Goal: Task Accomplishment & Management: Manage account settings

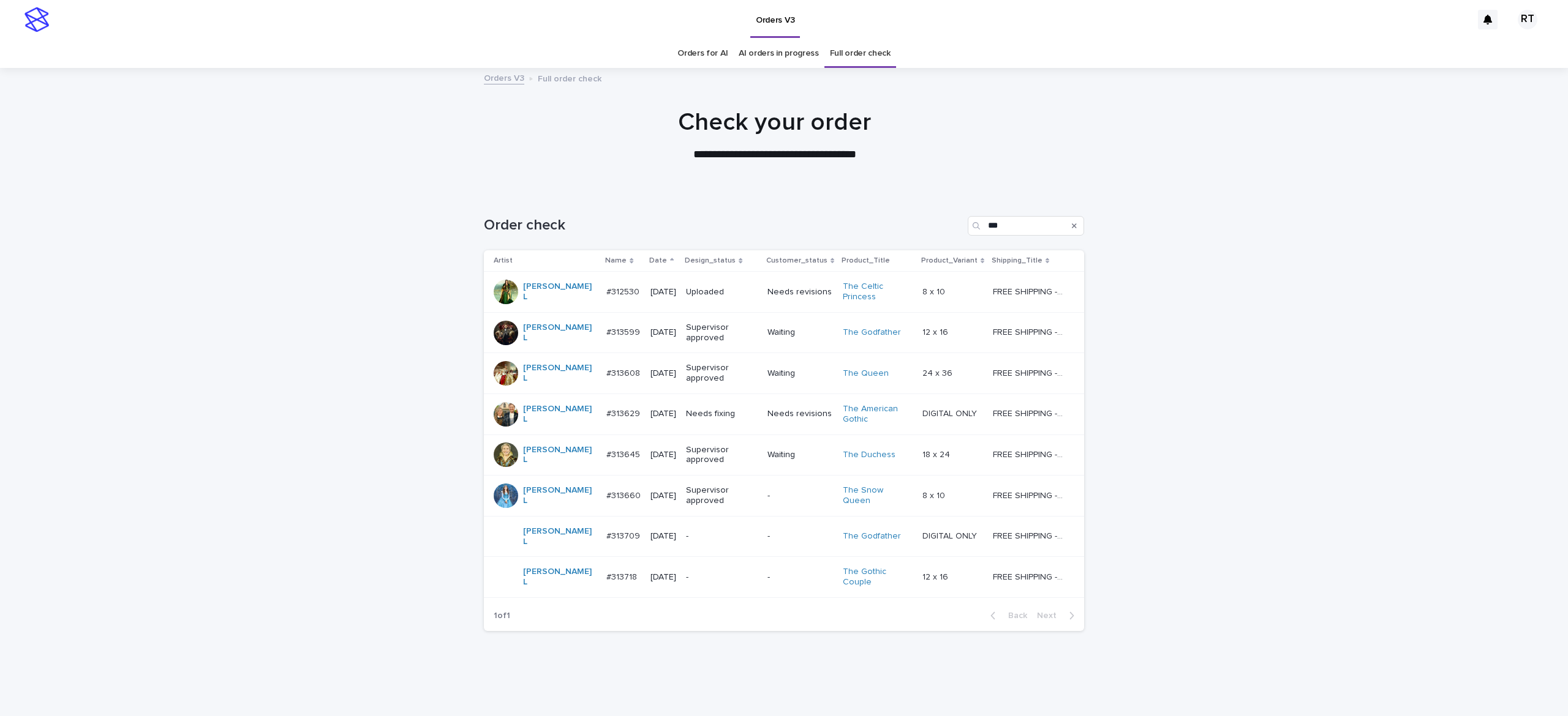
click at [713, 416] on div "Needs fixing" at bounding box center [722, 414] width 72 height 20
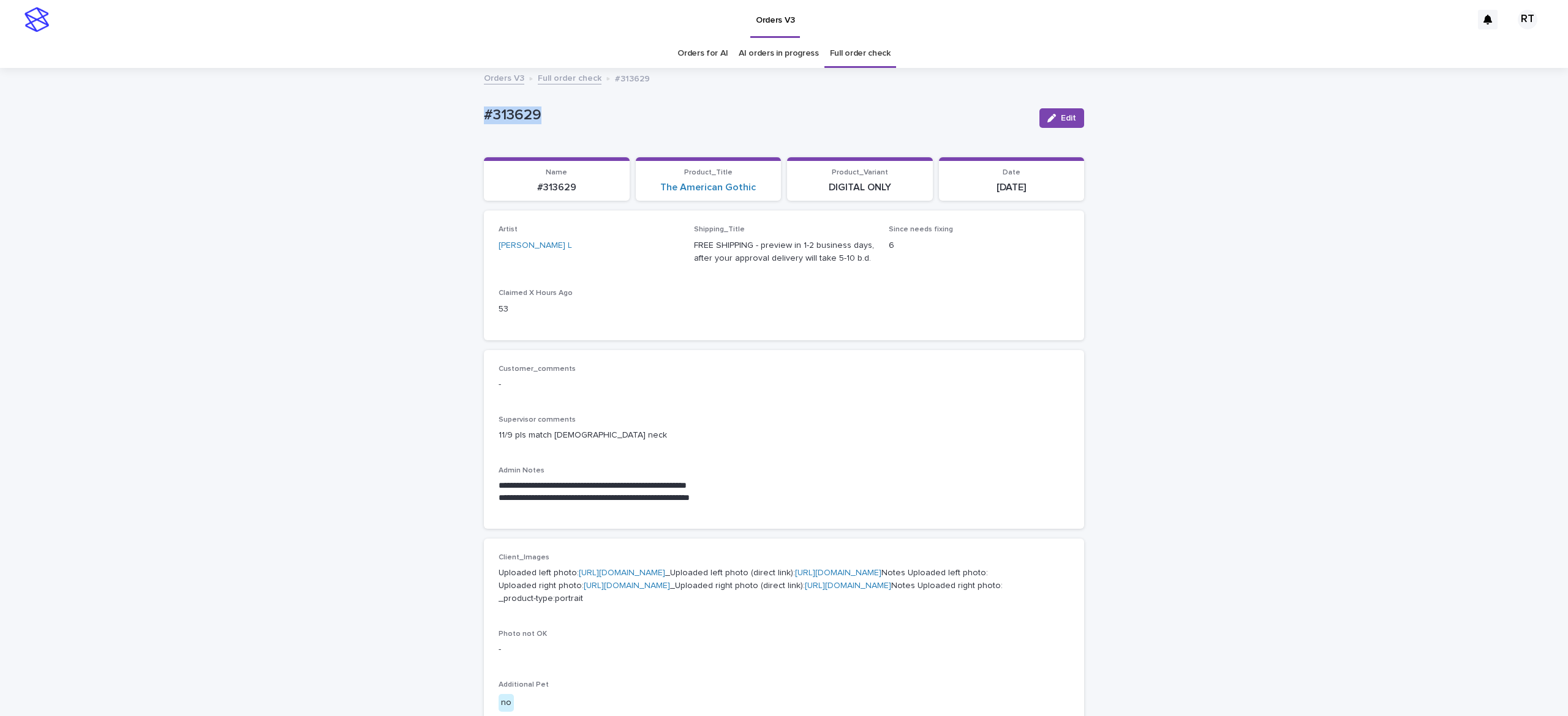
drag, startPoint x: 466, startPoint y: 110, endPoint x: 608, endPoint y: 107, distance: 142.0
click at [569, 107] on div "**********" at bounding box center [784, 655] width 1568 height 1171
click at [1048, 117] on icon "button" at bounding box center [1052, 118] width 9 height 9
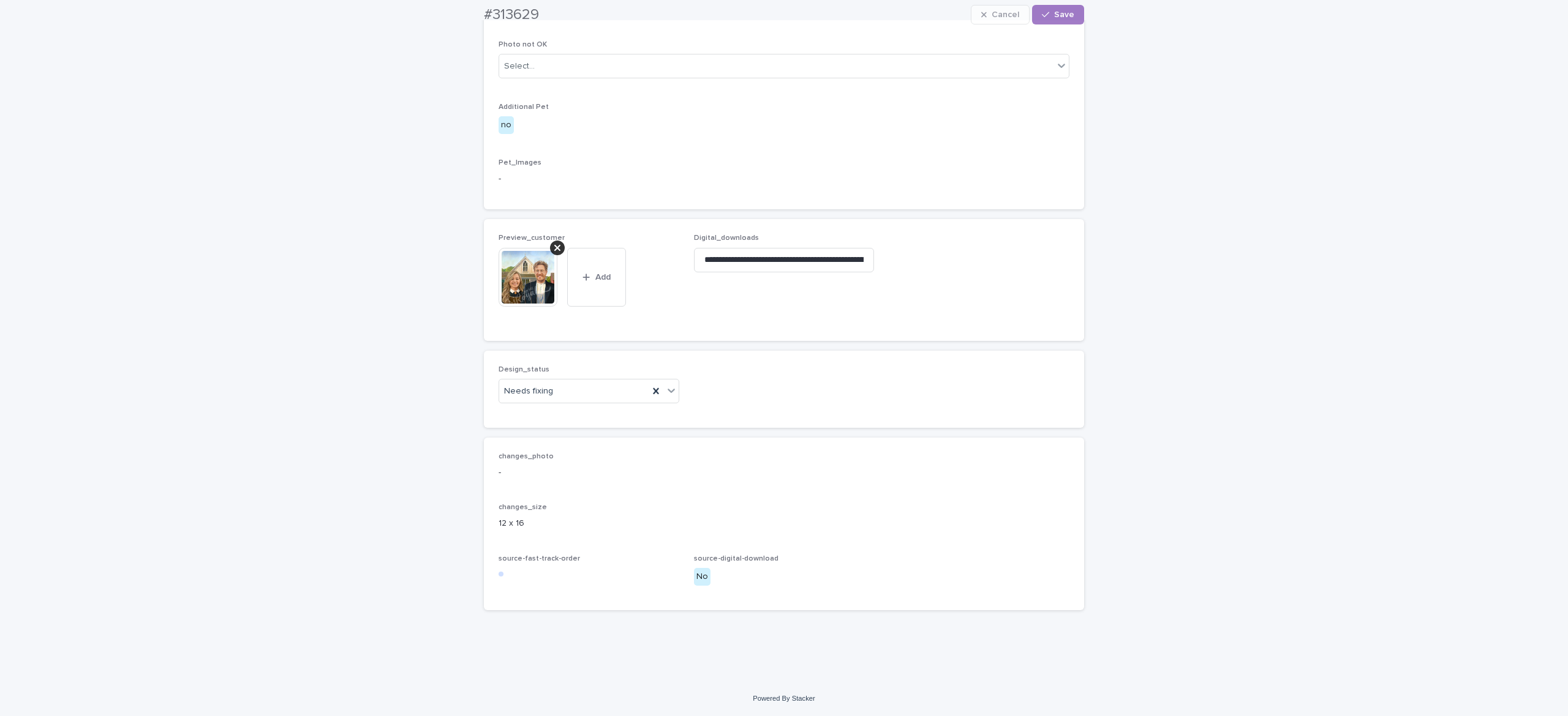
scroll to position [742, 0]
drag, startPoint x: 545, startPoint y: 244, endPoint x: 551, endPoint y: 247, distance: 6.7
click at [555, 244] on icon at bounding box center [558, 248] width 6 height 10
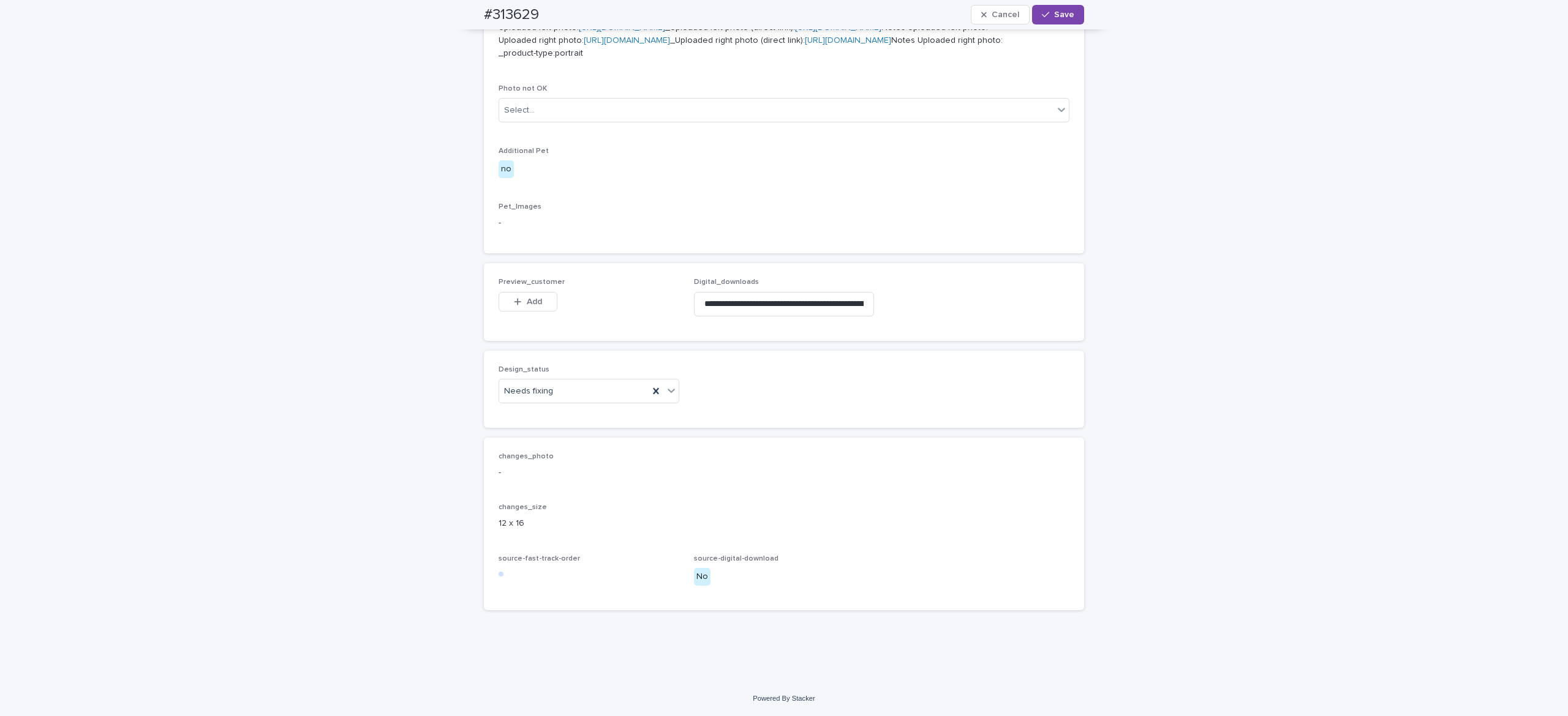
scroll to position [698, 0]
click at [512, 307] on button "Add" at bounding box center [528, 302] width 59 height 20
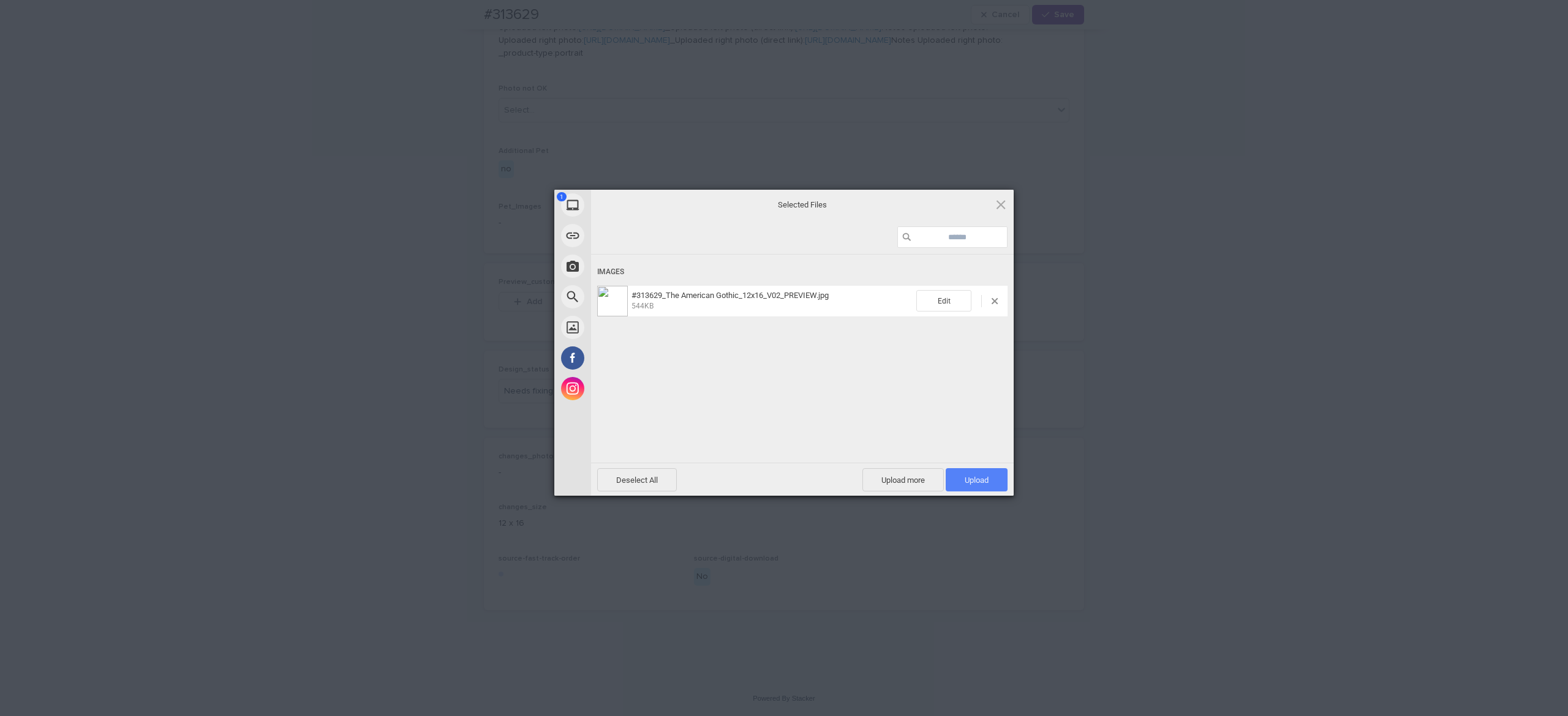
click at [978, 482] on span "Upload 1" at bounding box center [976, 480] width 24 height 9
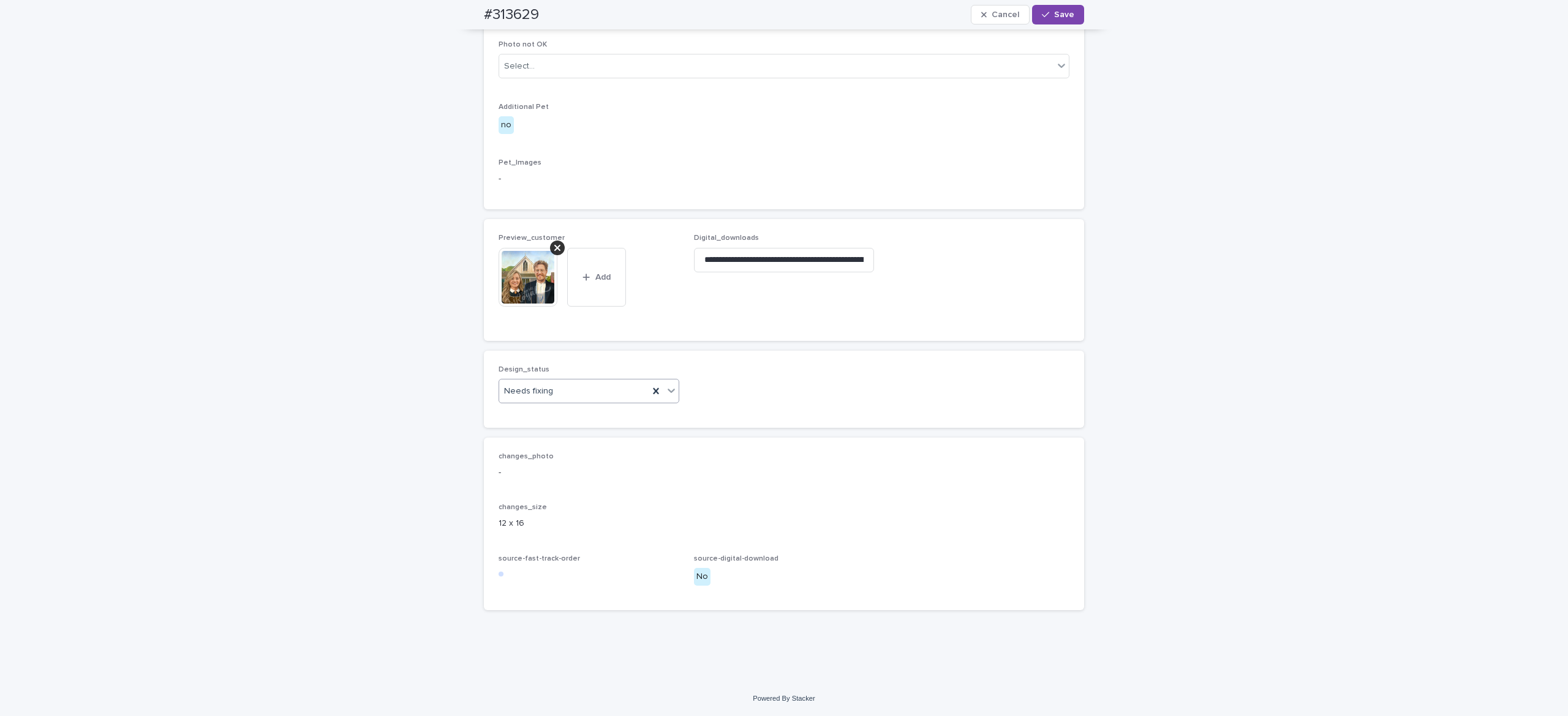
drag, startPoint x: 586, startPoint y: 430, endPoint x: 589, endPoint y: 443, distance: 13.3
click at [586, 402] on div "Needs fixing" at bounding box center [574, 391] width 149 height 20
click at [590, 461] on div "Uploaded" at bounding box center [579, 460] width 179 height 22
drag, startPoint x: 1049, startPoint y: 14, endPoint x: 1067, endPoint y: 19, distance: 18.7
click at [1054, 14] on span "Save" at bounding box center [1064, 15] width 20 height 9
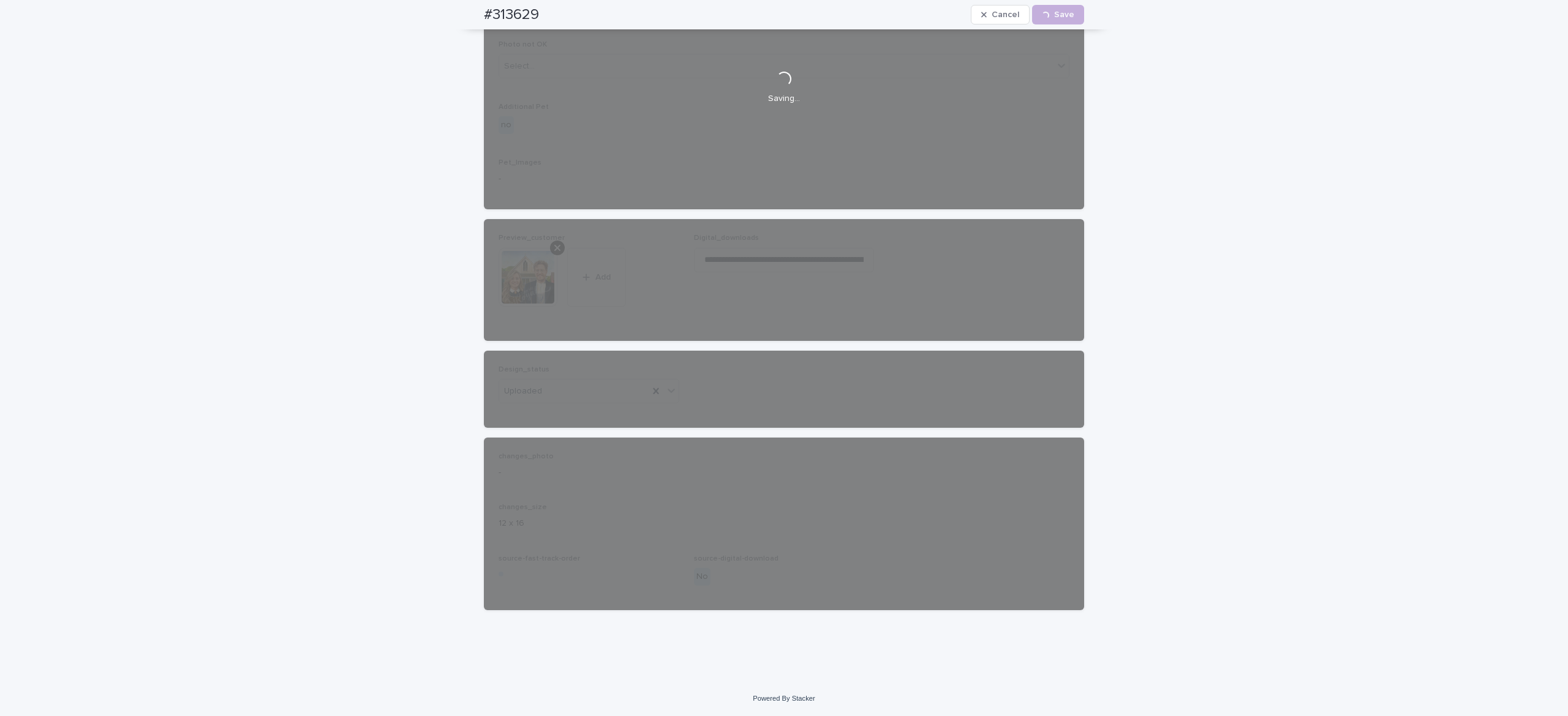
scroll to position [682, 0]
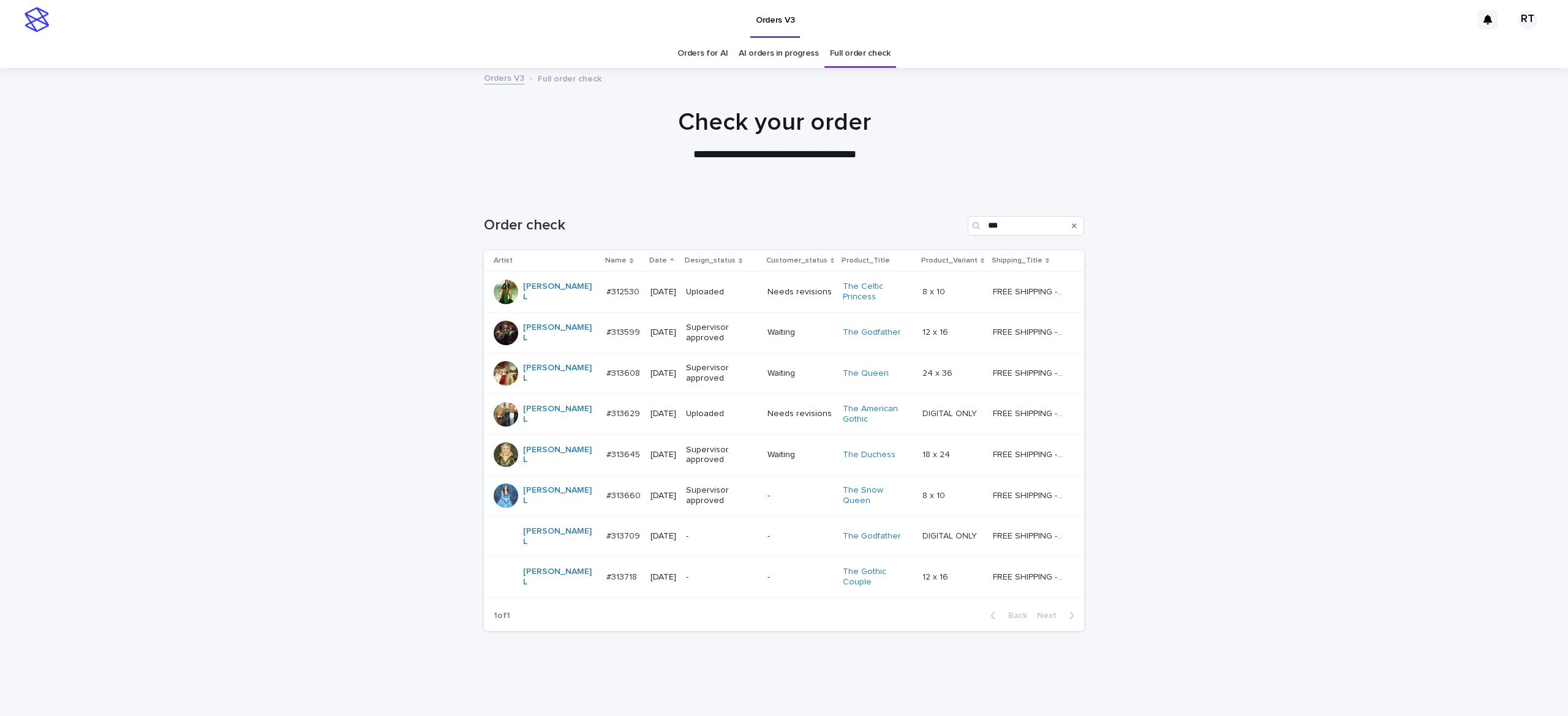
click at [686, 531] on p "-" at bounding box center [722, 536] width 72 height 11
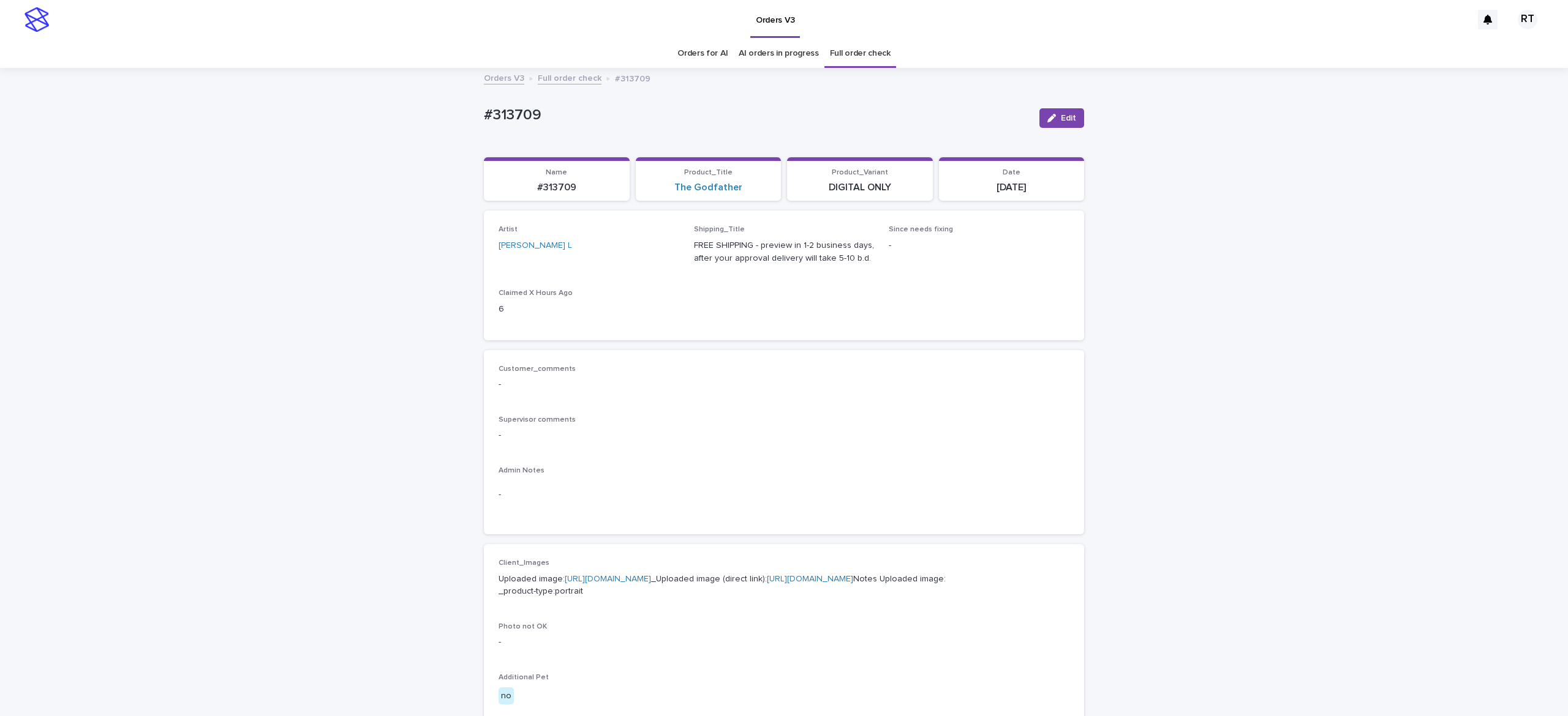
drag, startPoint x: 40, startPoint y: 132, endPoint x: 63, endPoint y: 130, distance: 23.1
click at [48, 132] on div "Loading... Saving… Loading... Saving… #313709 Edit #313709 Edit Sorry, there wa…" at bounding box center [784, 627] width 1568 height 1115
drag, startPoint x: 422, startPoint y: 105, endPoint x: 698, endPoint y: 118, distance: 276.3
click at [713, 119] on div "Loading... Saving… Loading... Saving… #313709 Edit #313709 Edit Sorry, there wa…" at bounding box center [784, 627] width 1568 height 1115
copy p "#313709"
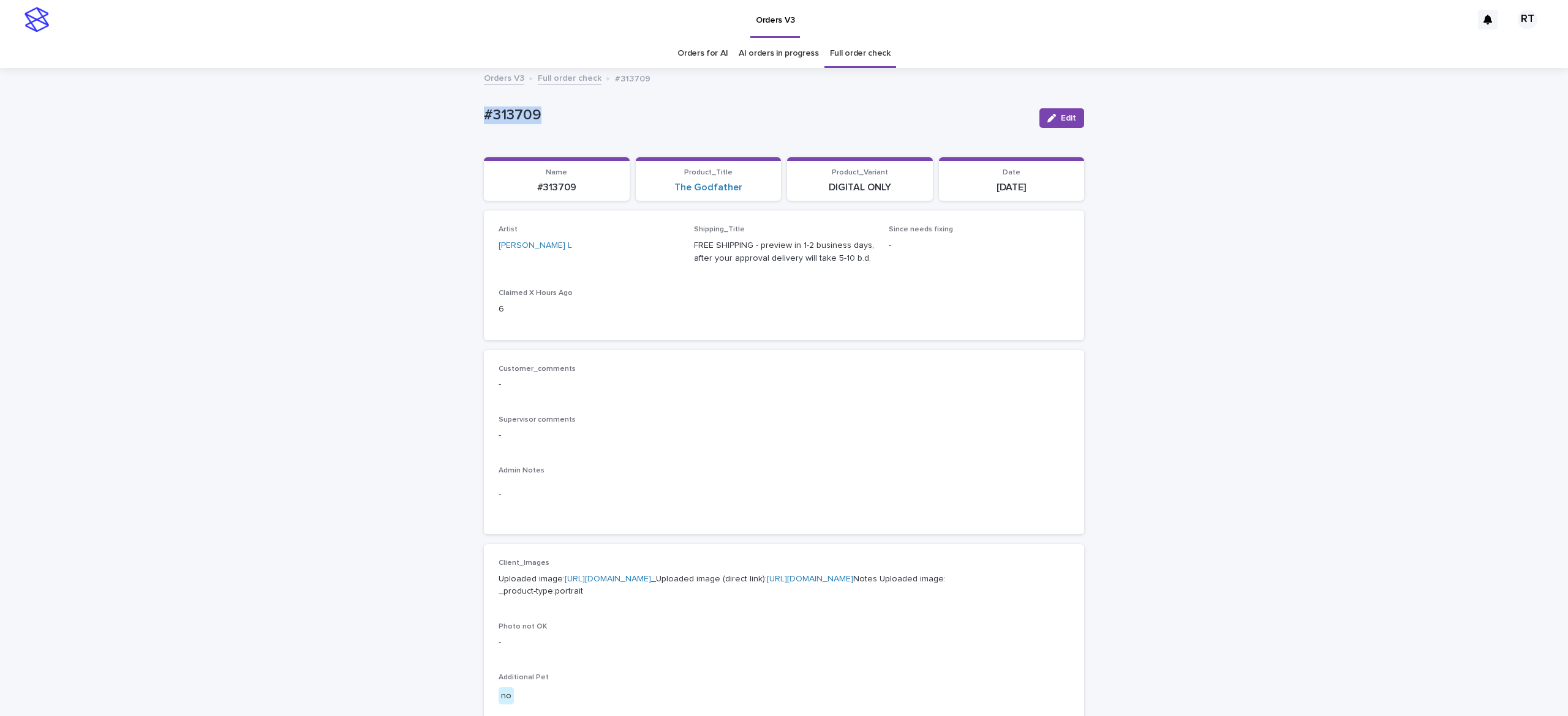
click at [576, 583] on link "https://cdn.shopify.com-uploadkit.app/s/files/1/0033/4807/0511/files/download.h…" at bounding box center [607, 579] width 86 height 9
click at [79, 320] on div "Loading... Saving… Loading... Saving… #313709 Edit #313709 Edit Sorry, there wa…" at bounding box center [784, 627] width 1568 height 1115
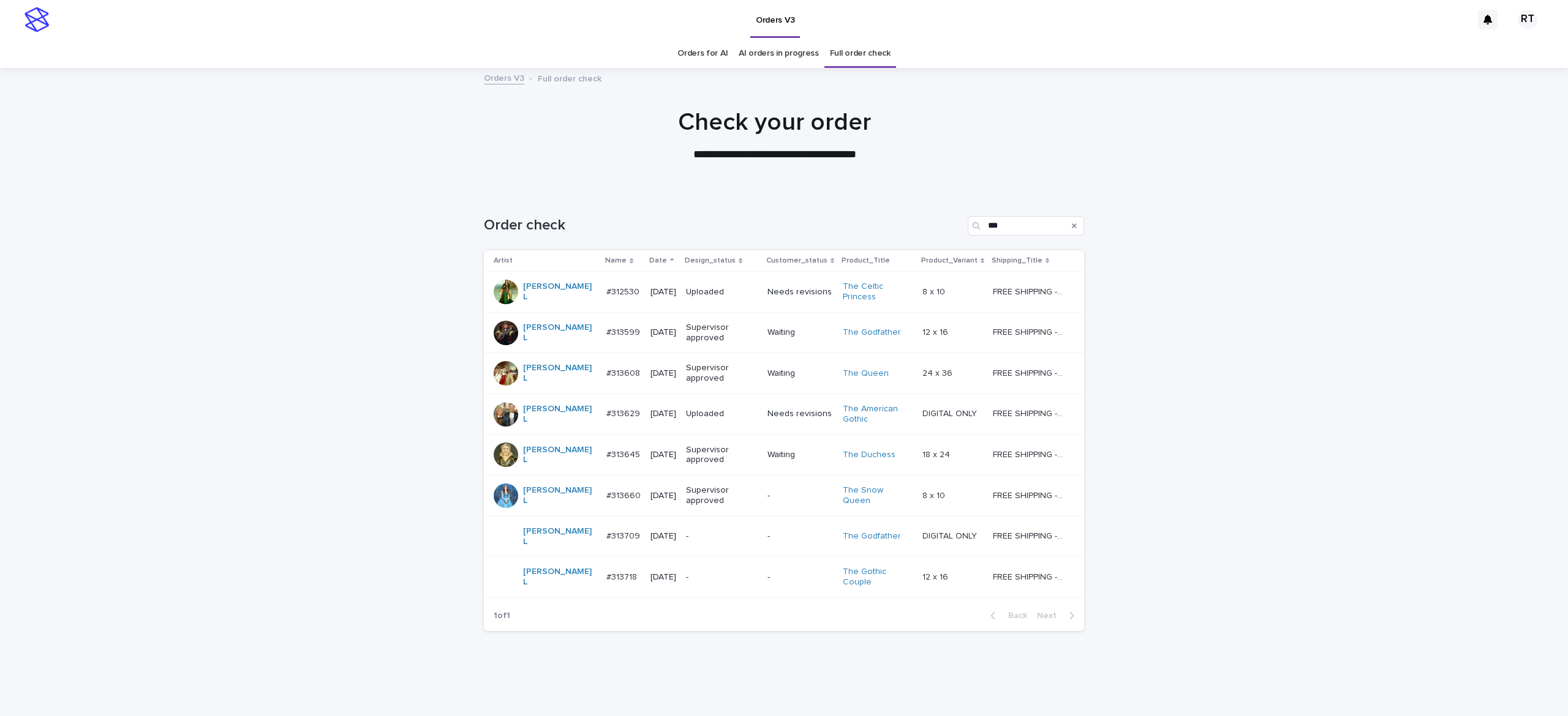
click at [686, 572] on p "-" at bounding box center [722, 577] width 72 height 11
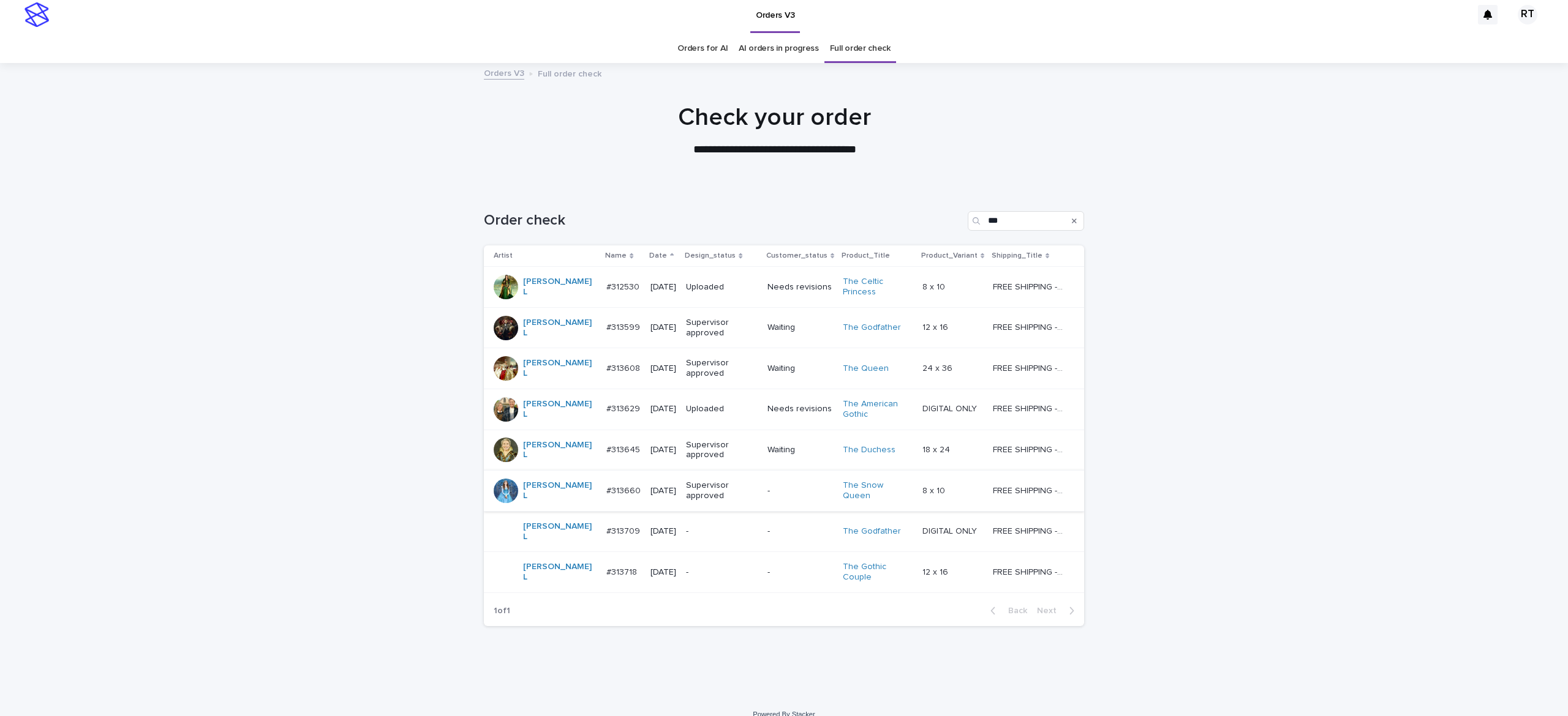
click at [686, 567] on p "-" at bounding box center [722, 572] width 72 height 11
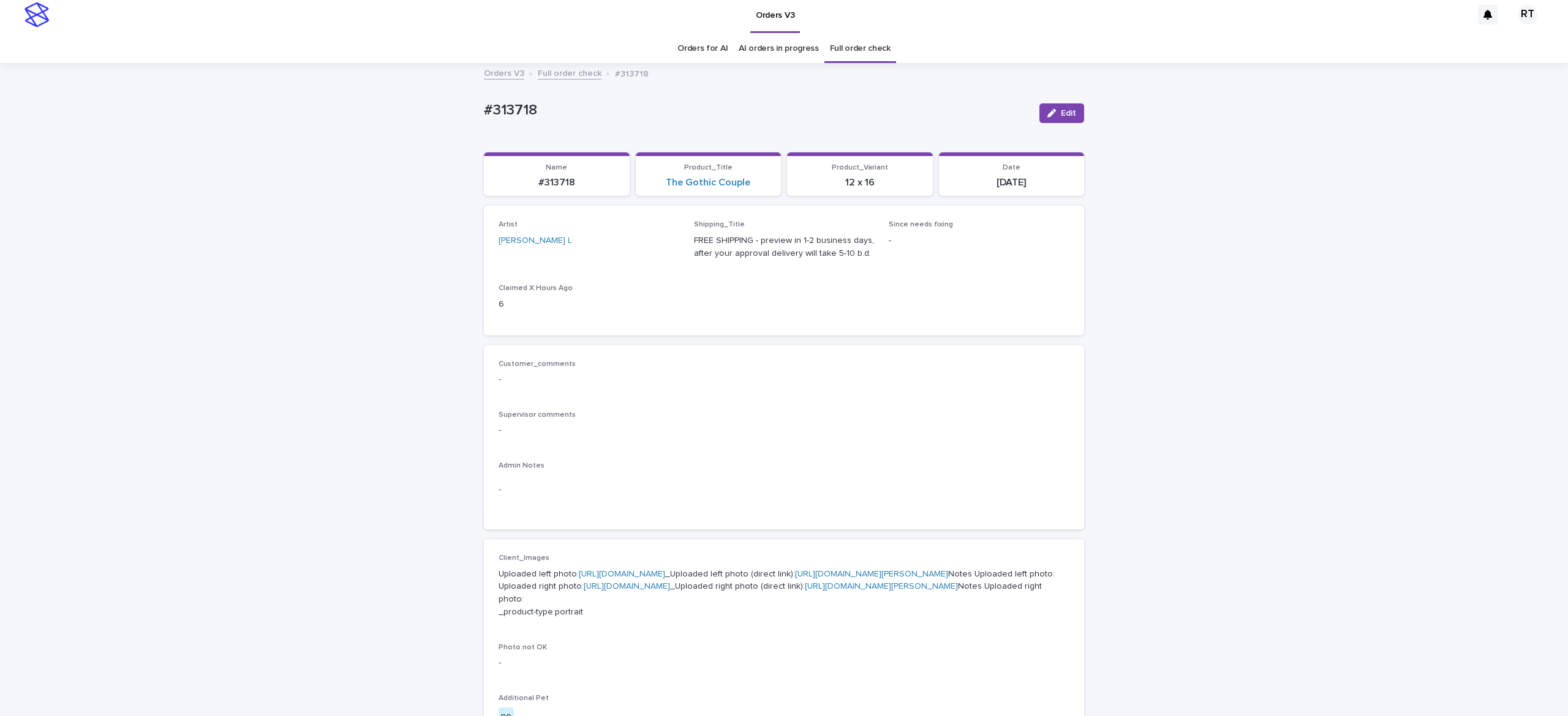
scroll to position [39, 0]
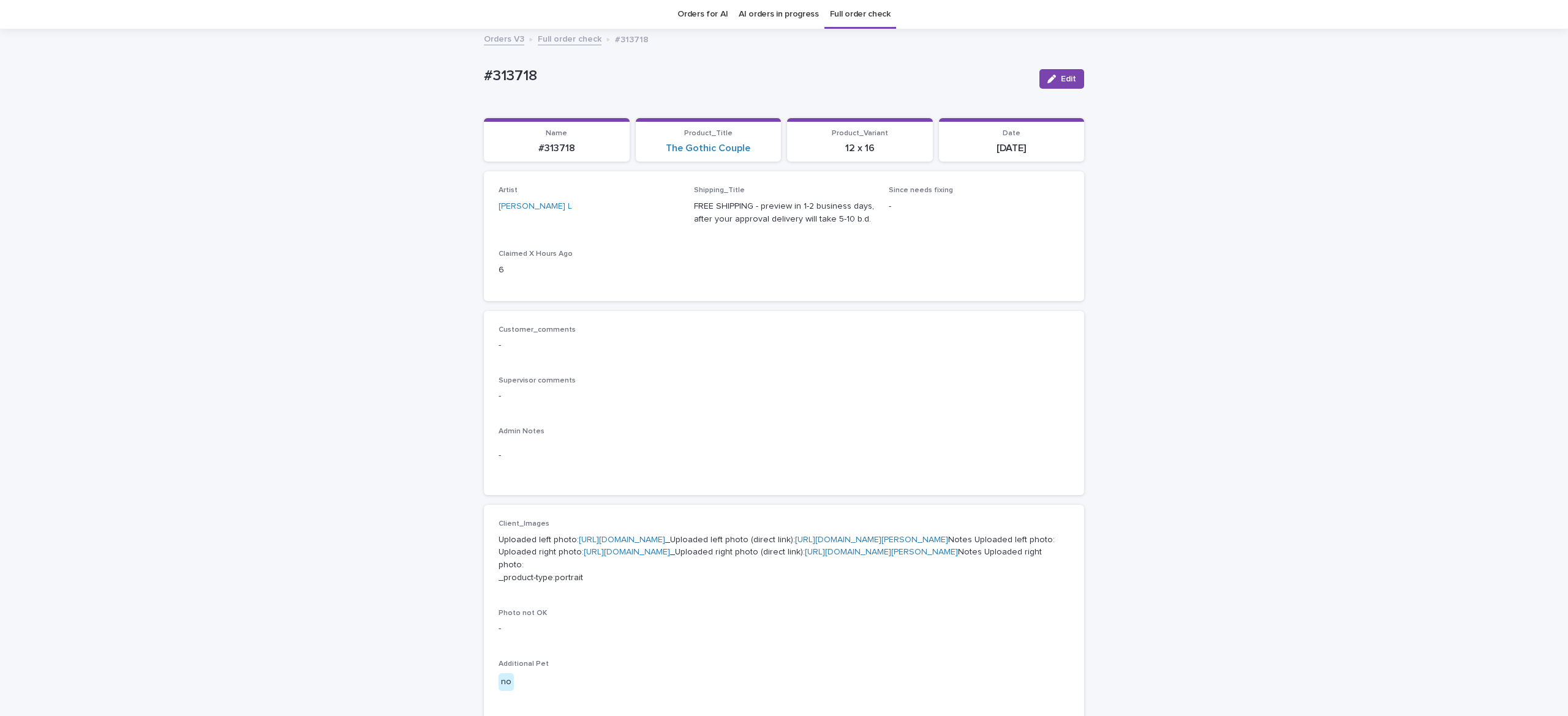
click at [665, 544] on link "[URL][DOMAIN_NAME]" at bounding box center [621, 540] width 86 height 9
click at [593, 557] on link "[URL][DOMAIN_NAME]" at bounding box center [626, 552] width 86 height 9
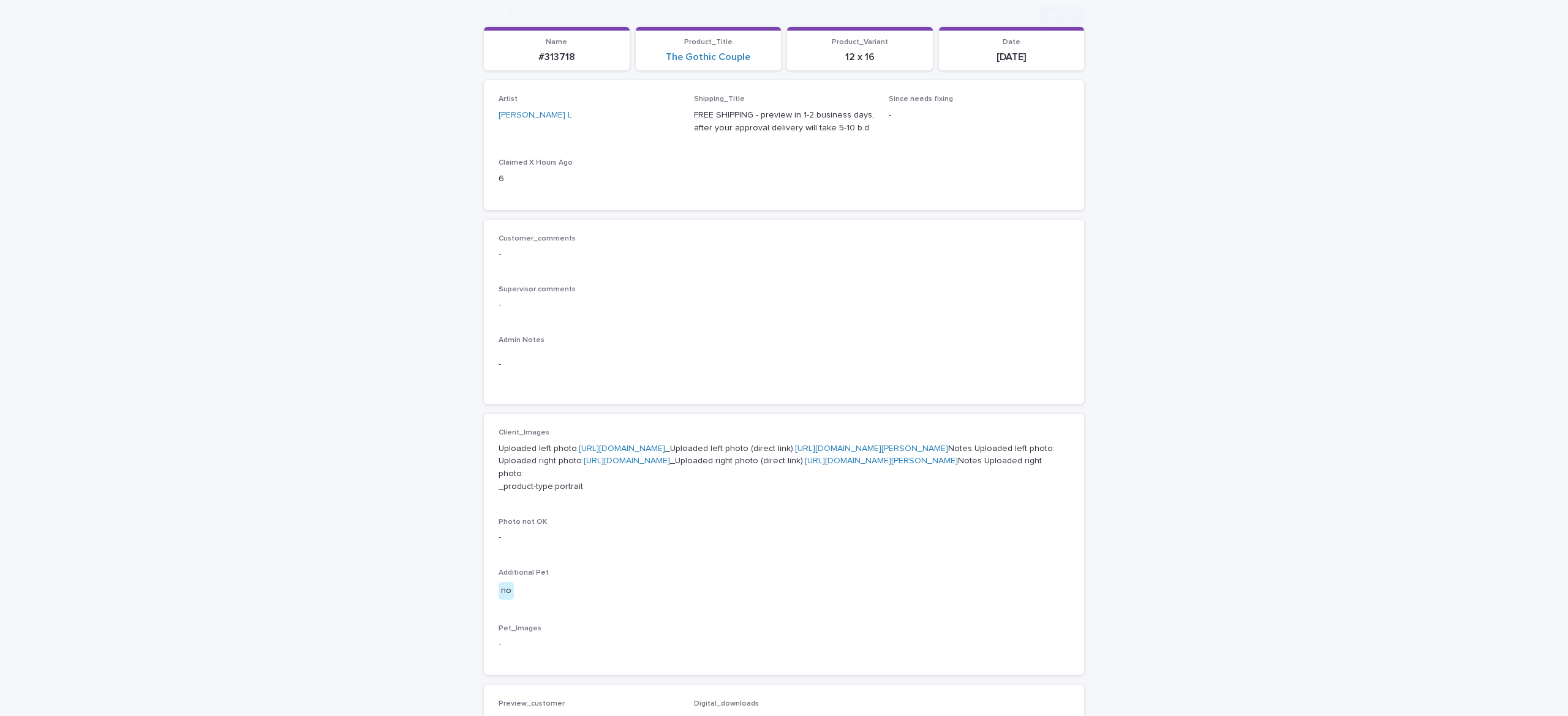
scroll to position [225, 0]
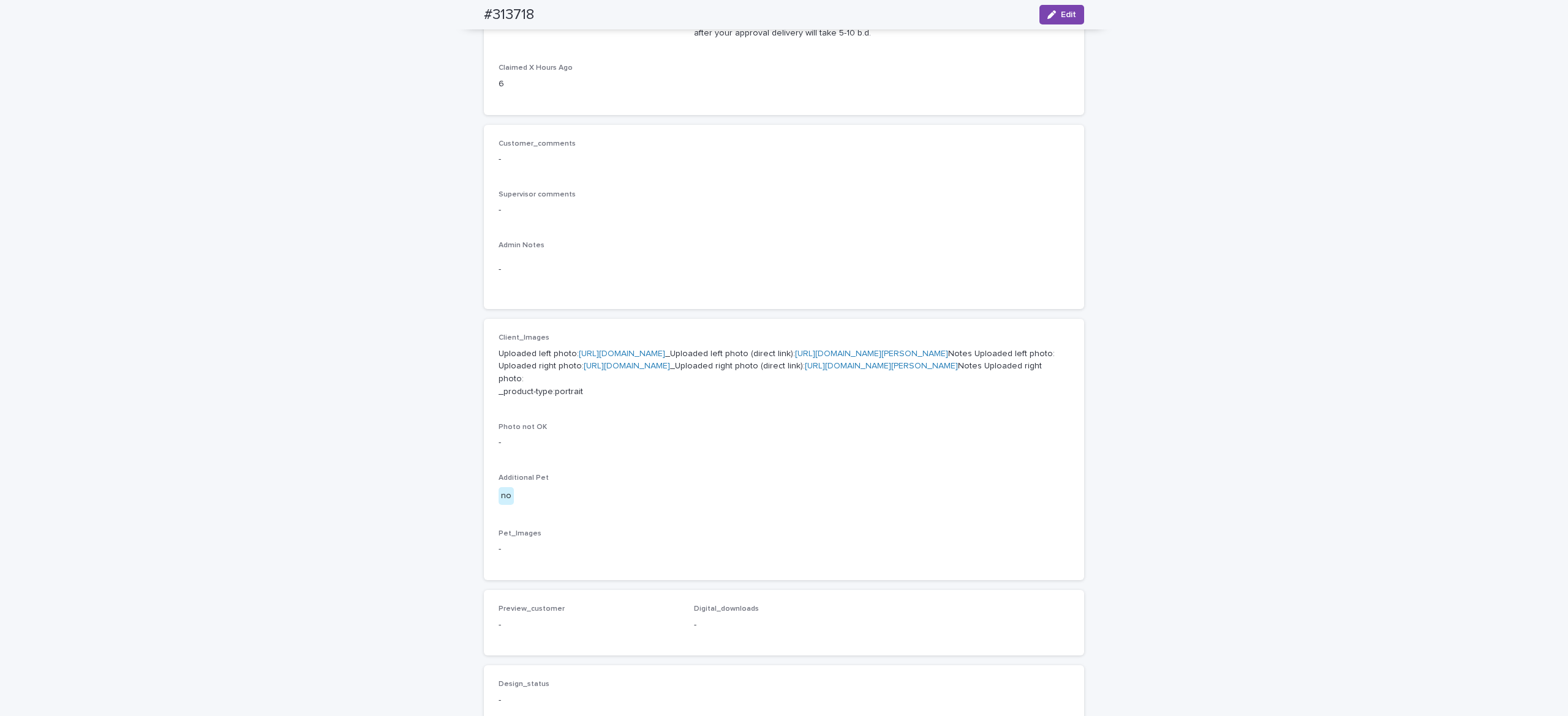
drag, startPoint x: 451, startPoint y: 12, endPoint x: 662, endPoint y: 12, distance: 211.0
click at [602, 14] on div "#313718 Edit" at bounding box center [784, 14] width 659 height 29
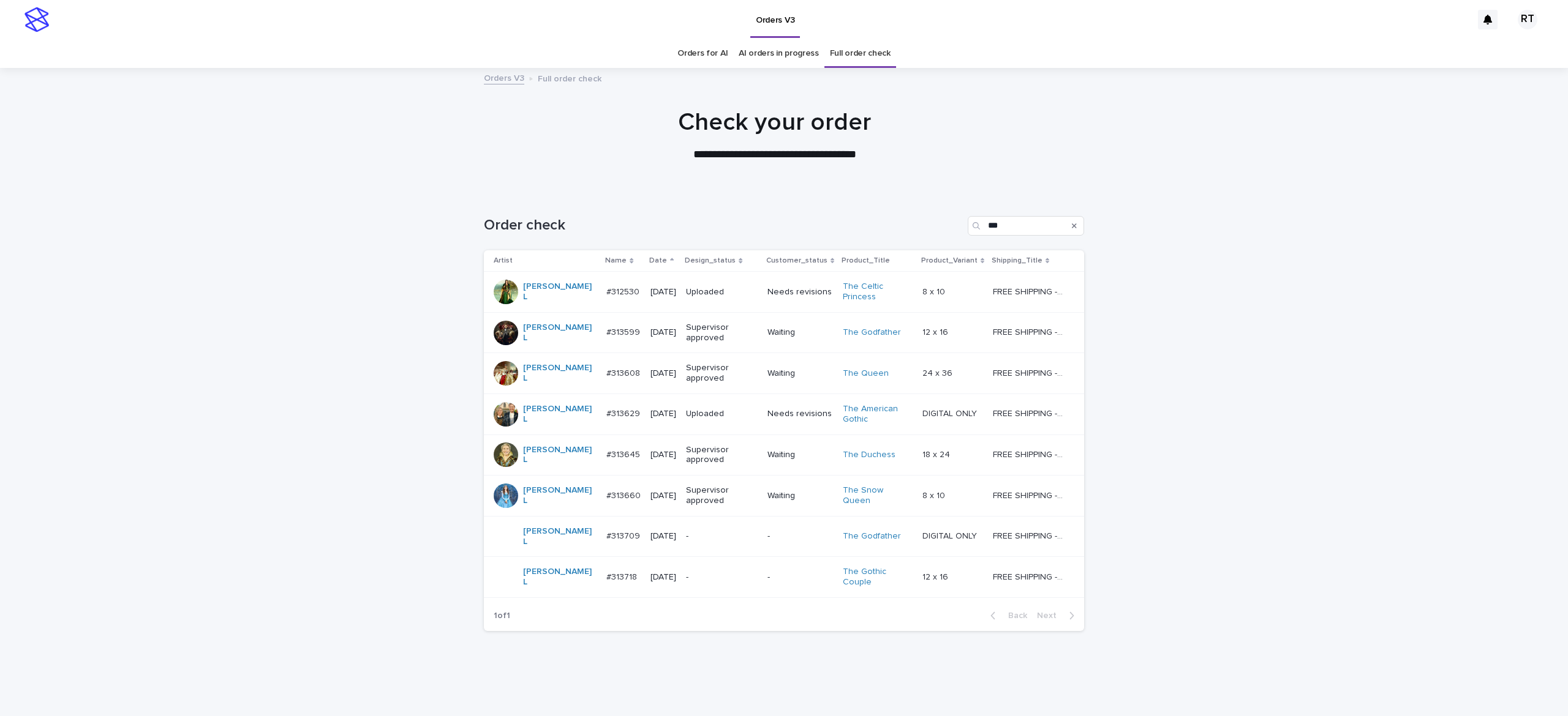
click at [686, 533] on p "-" at bounding box center [722, 536] width 72 height 11
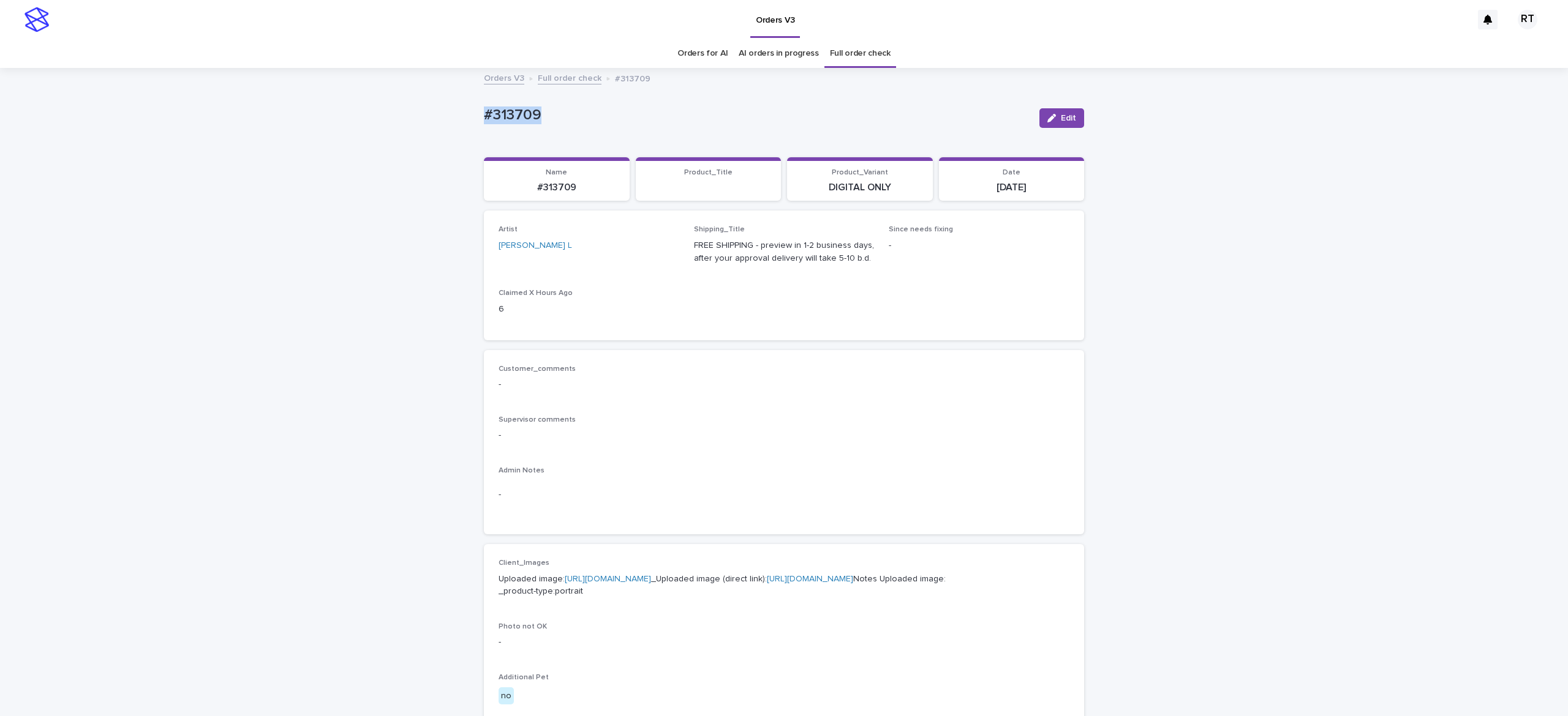
drag, startPoint x: 501, startPoint y: 103, endPoint x: 647, endPoint y: 98, distance: 146.1
click at [604, 102] on div "Loading... Saving… Loading... Saving… #313709 Edit #313709 Edit Sorry, there wa…" at bounding box center [784, 627] width 1568 height 1115
copy p "#313709"
